Goal: Task Accomplishment & Management: Complete application form

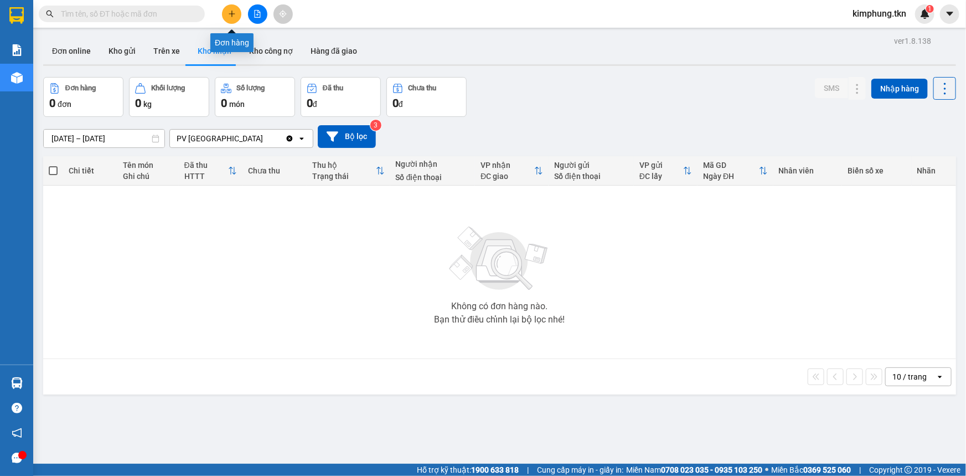
click at [229, 20] on button at bounding box center [231, 13] width 19 height 19
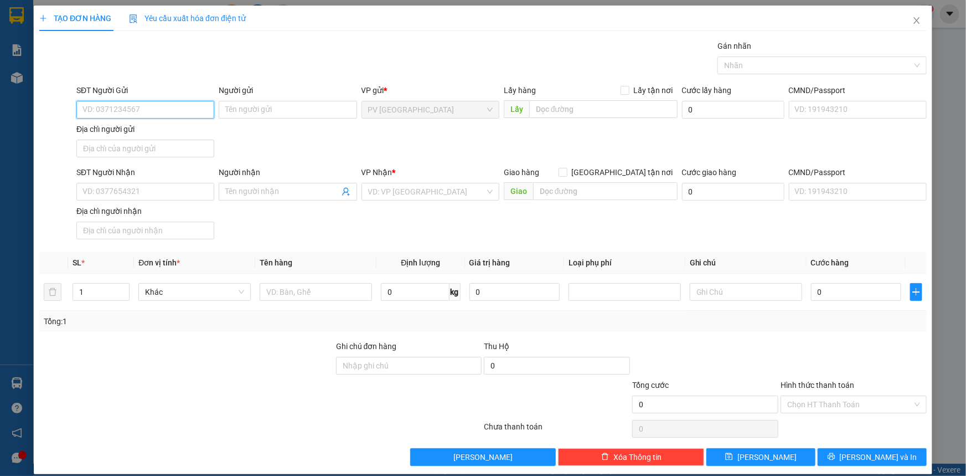
click at [172, 109] on input "SĐT Người Gửi" at bounding box center [145, 110] width 138 height 18
click at [142, 134] on div "0933629648 - TÀI" at bounding box center [145, 132] width 124 height 12
type input "0933629648"
type input "TÀI"
type input "0976290978"
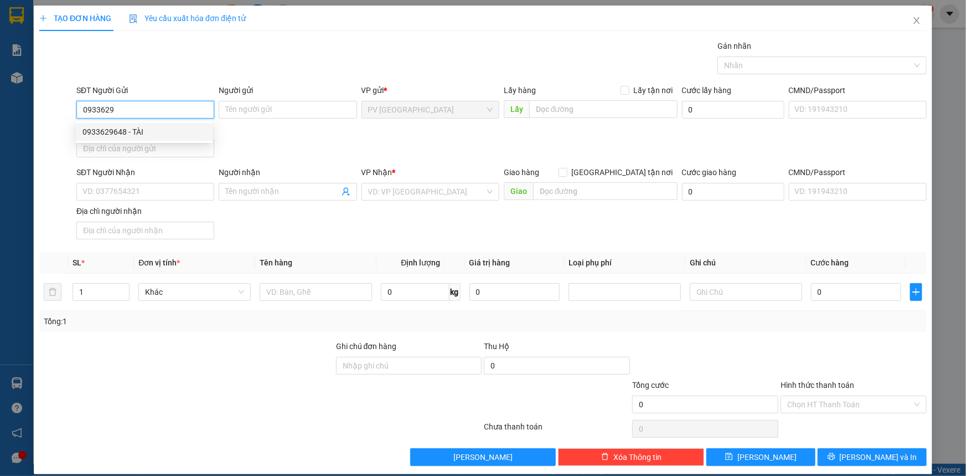
type input "HẠNH"
type input "20.000"
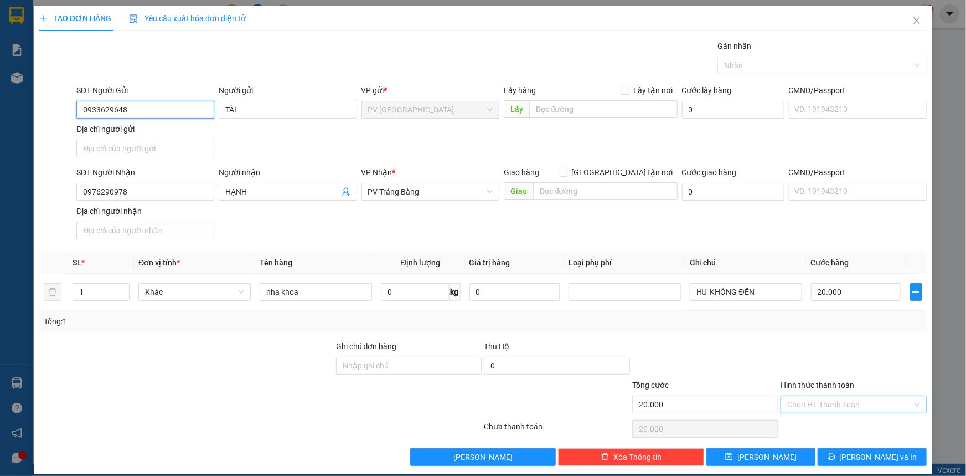
type input "0933629648"
click at [831, 402] on input "Hình thức thanh toán" at bounding box center [850, 404] width 125 height 17
click at [827, 425] on div "Tại văn phòng" at bounding box center [847, 425] width 132 height 12
type input "0"
click at [887, 454] on span "[PERSON_NAME] và In" at bounding box center [879, 457] width 78 height 12
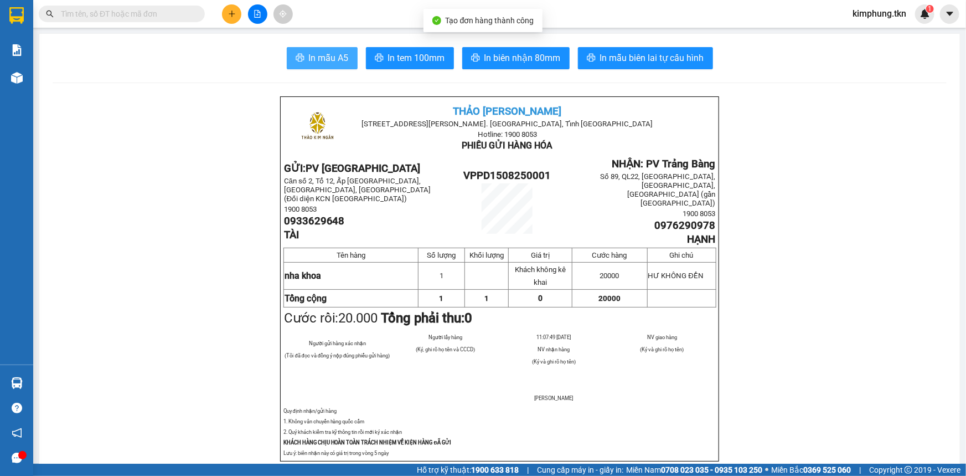
click at [323, 55] on span "In mẫu A5" at bounding box center [329, 58] width 40 height 14
click at [338, 60] on span "In mẫu A5" at bounding box center [329, 58] width 40 height 14
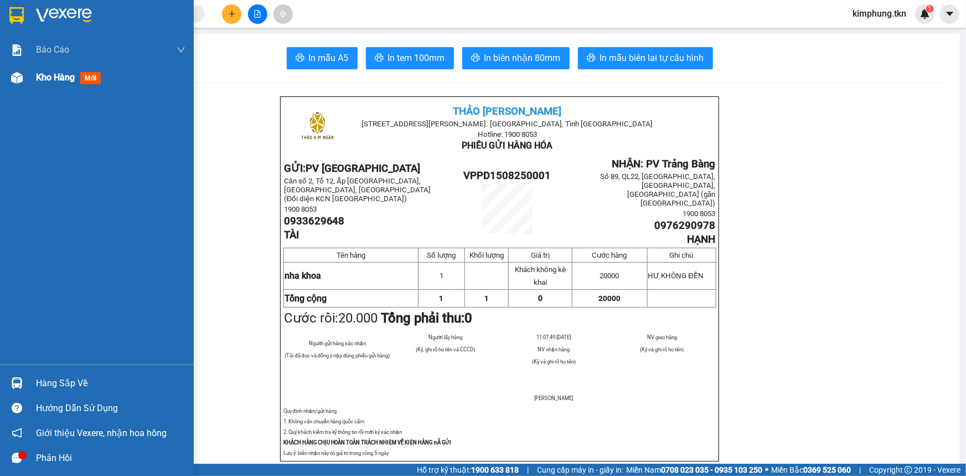
click at [64, 79] on span "Kho hàng" at bounding box center [55, 77] width 39 height 11
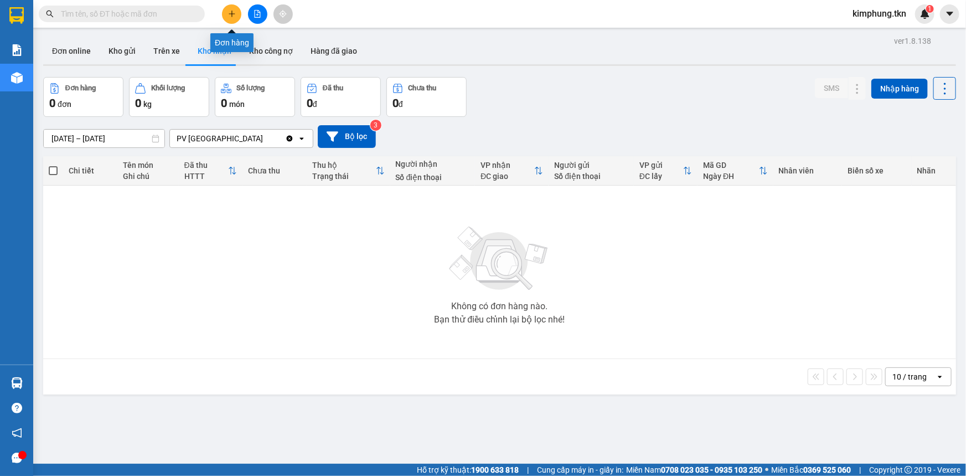
click at [235, 17] on icon "plus" at bounding box center [232, 14] width 8 height 8
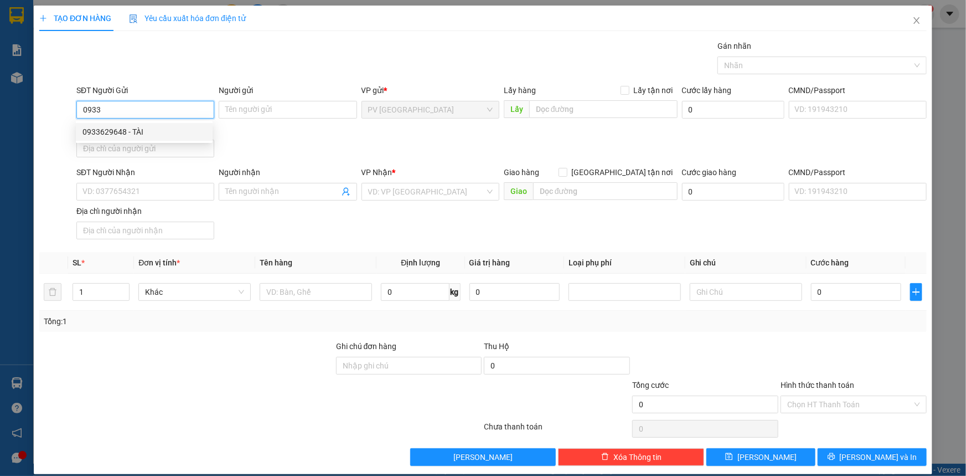
click at [109, 134] on div "0933629648 - TÀI" at bounding box center [145, 132] width 124 height 12
type input "0933629648"
type input "TÀI"
type input "0976290978"
type input "HẠNH"
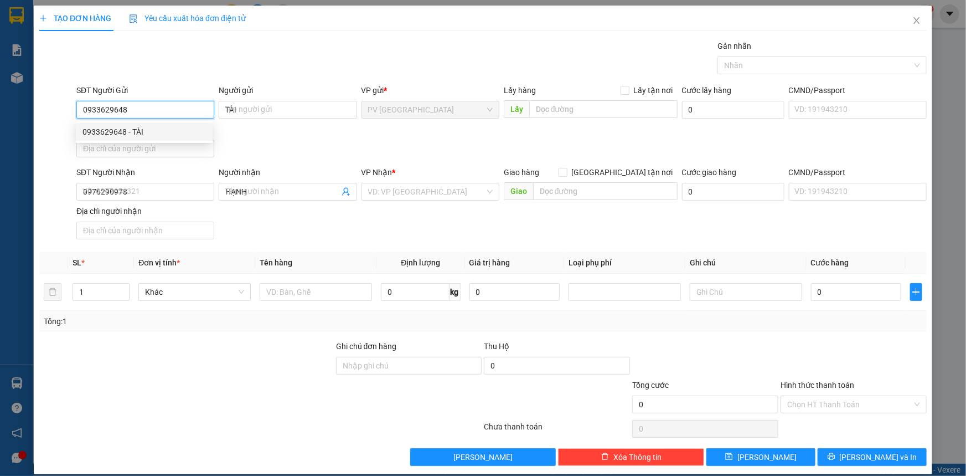
type input "20.000"
type input "0933629648"
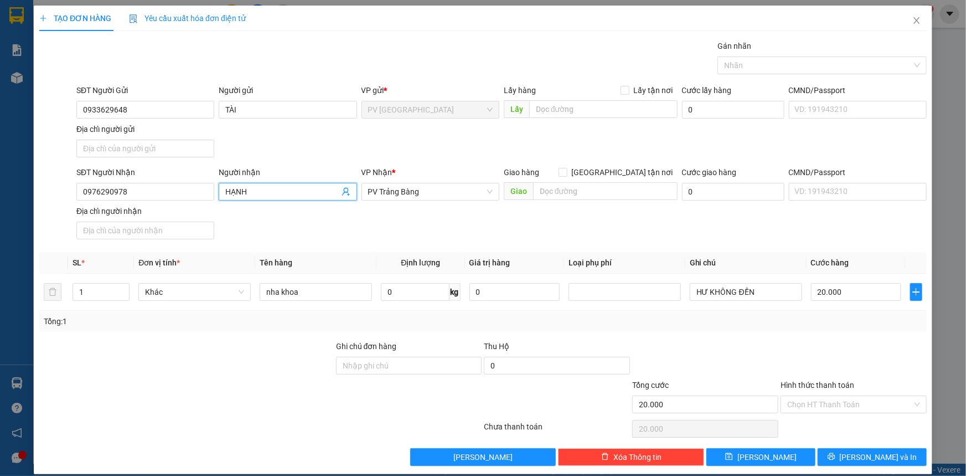
click at [261, 195] on input "HẠNH" at bounding box center [282, 192] width 114 height 12
click at [157, 194] on input "0976290978" at bounding box center [145, 192] width 138 height 18
type input "0"
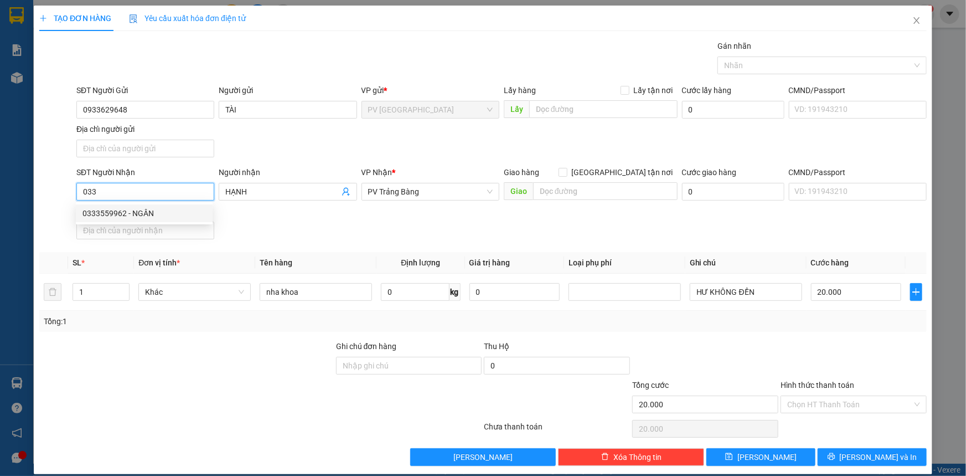
click at [146, 217] on div "0333559962 - NGÂN" at bounding box center [145, 213] width 124 height 12
type input "0333559962"
type input "NGÂN"
type input "40.000"
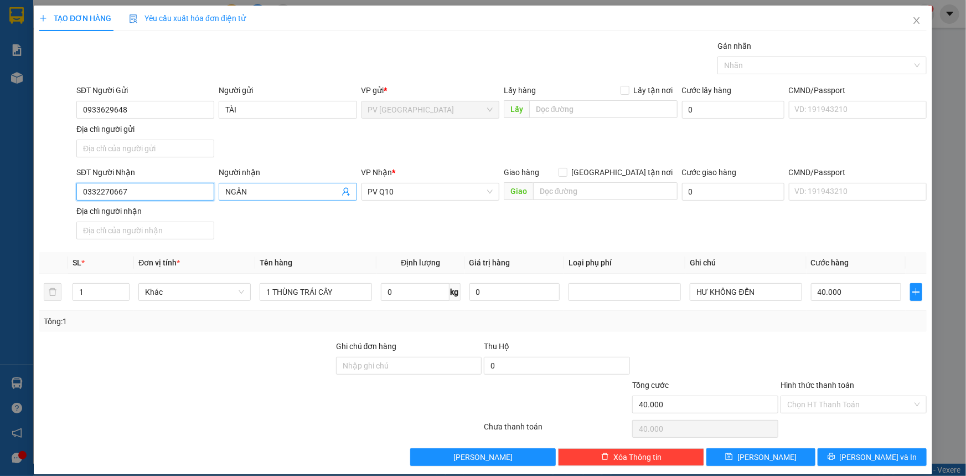
type input "0332270667"
click at [274, 191] on input "NGÂN" at bounding box center [282, 192] width 114 height 12
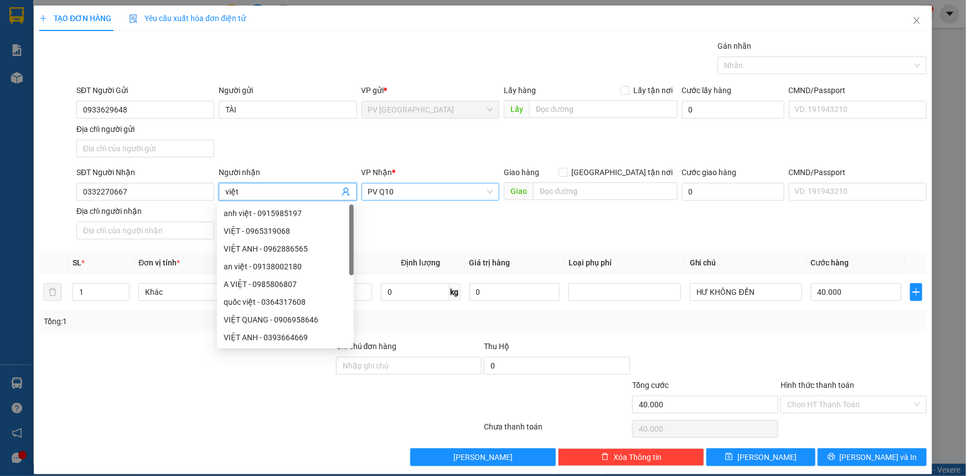
click at [454, 190] on span "PV Q10" at bounding box center [430, 191] width 125 height 17
type input "việt"
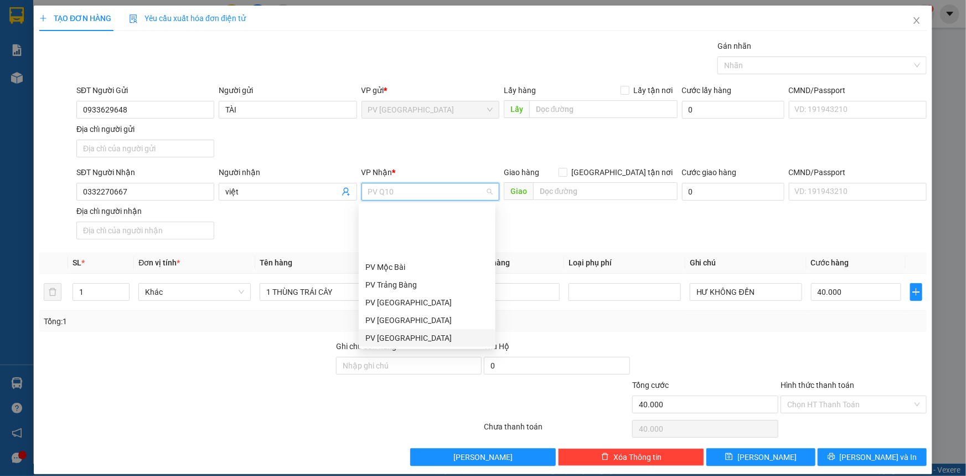
click at [407, 332] on div "PV [GEOGRAPHIC_DATA]" at bounding box center [428, 338] width 124 height 12
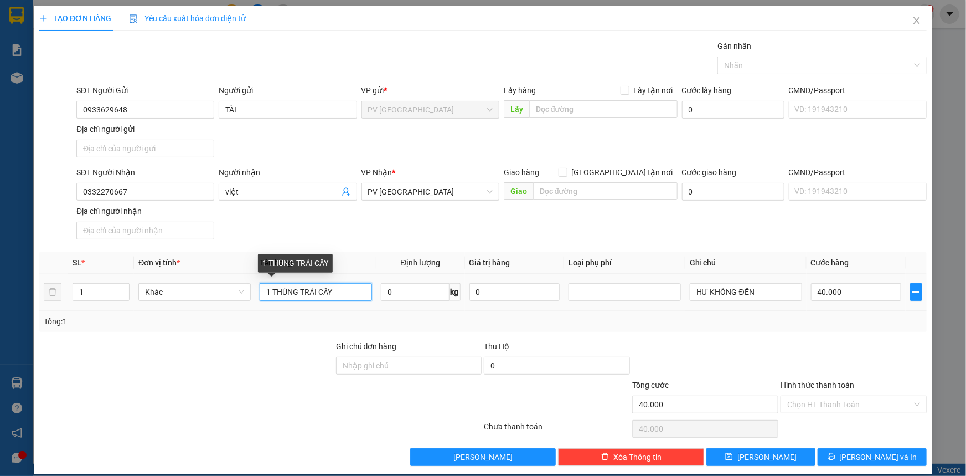
click at [338, 294] on input "1 THÙNG TRÁI CÂY" at bounding box center [316, 292] width 112 height 18
drag, startPoint x: 338, startPoint y: 294, endPoint x: 280, endPoint y: 290, distance: 57.7
click at [280, 290] on input "1 THÙNG TRÁI CÂY" at bounding box center [316, 292] width 112 height 18
type input "n"
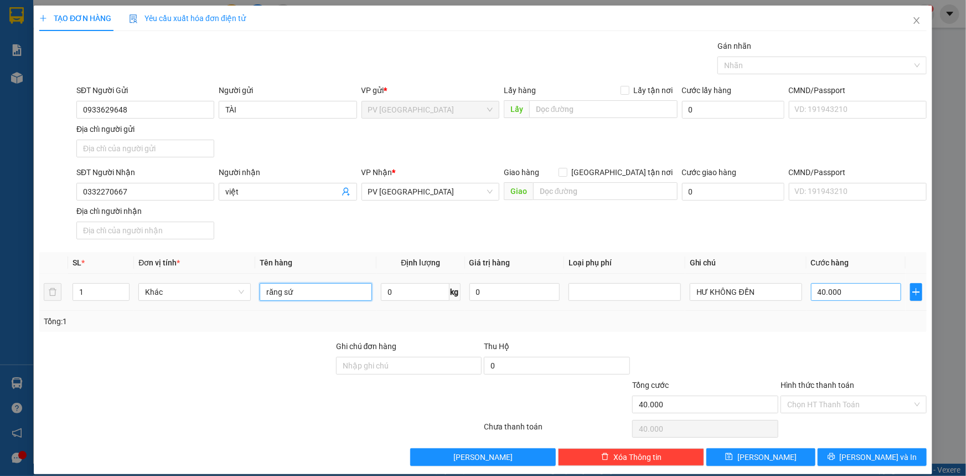
type input "răng sứ"
click at [855, 288] on input "40.000" at bounding box center [856, 292] width 90 height 18
type input "2"
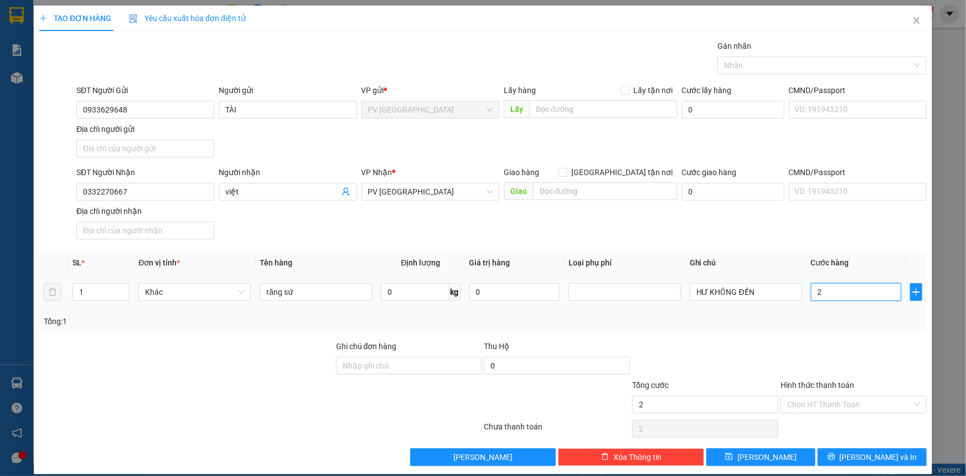
type input "20"
type input "200"
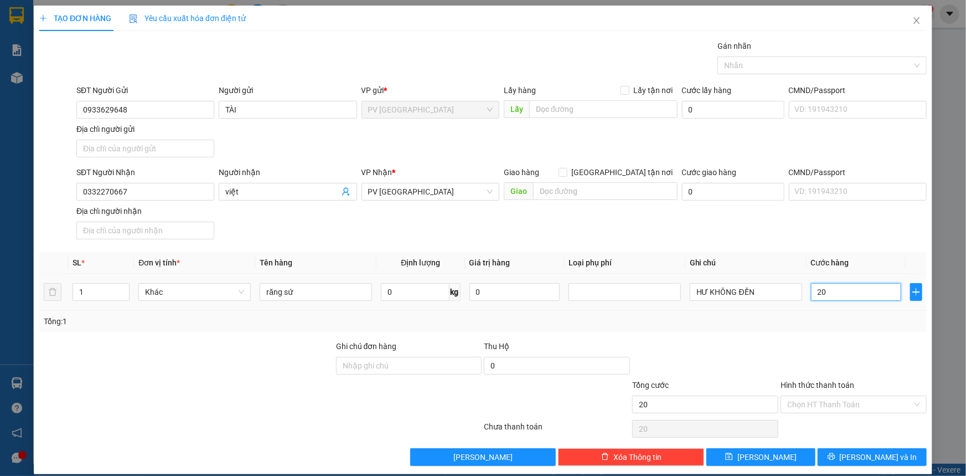
type input "200"
type input "2.000"
type input "20.000"
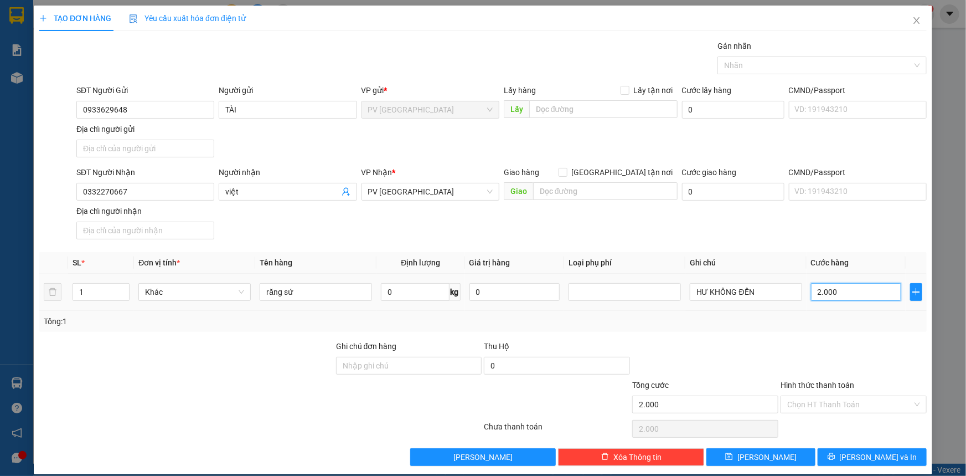
type input "20.000"
click at [875, 398] on input "Hình thức thanh toán" at bounding box center [850, 404] width 125 height 17
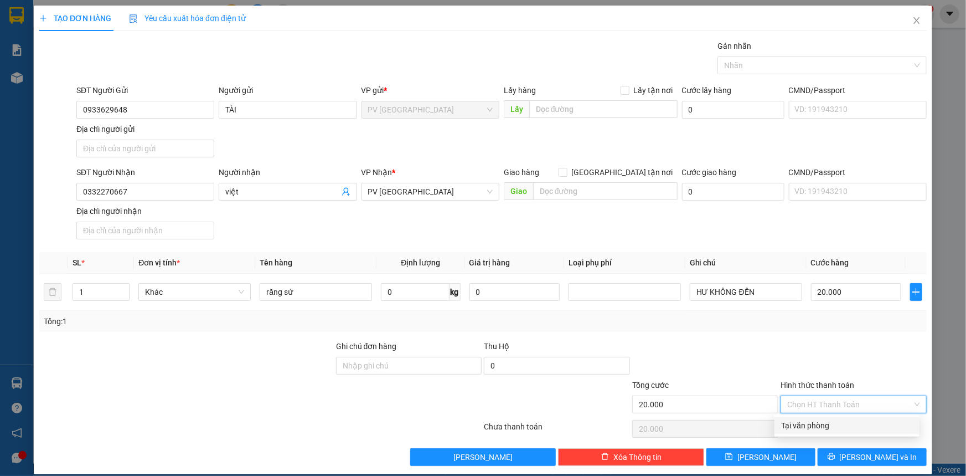
click at [831, 428] on div "Tại văn phòng" at bounding box center [847, 425] width 132 height 12
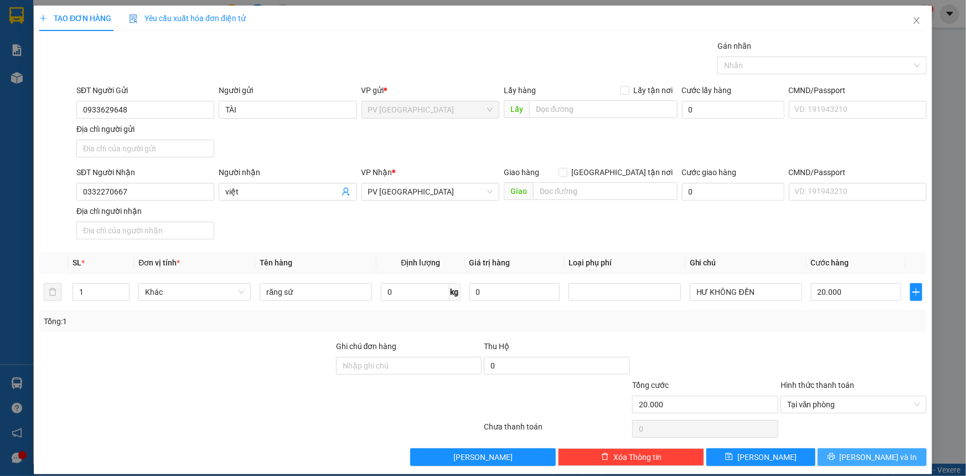
click at [886, 454] on span "[PERSON_NAME] và In" at bounding box center [879, 457] width 78 height 12
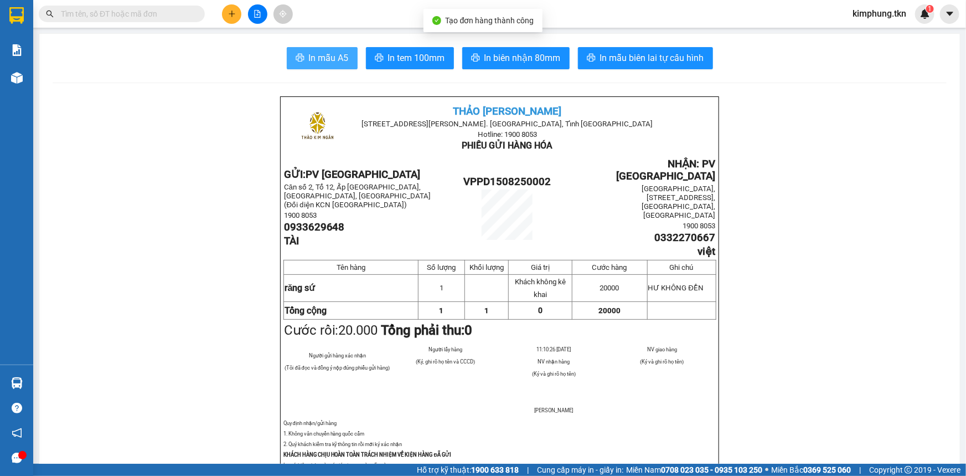
click at [321, 58] on span "In mẫu A5" at bounding box center [329, 58] width 40 height 14
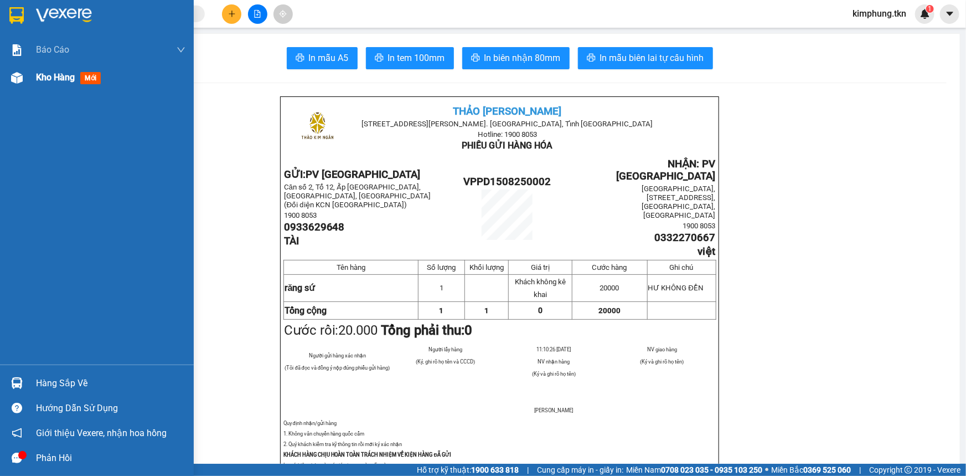
click at [62, 78] on span "Kho hàng" at bounding box center [55, 77] width 39 height 11
